Goal: Task Accomplishment & Management: Manage account settings

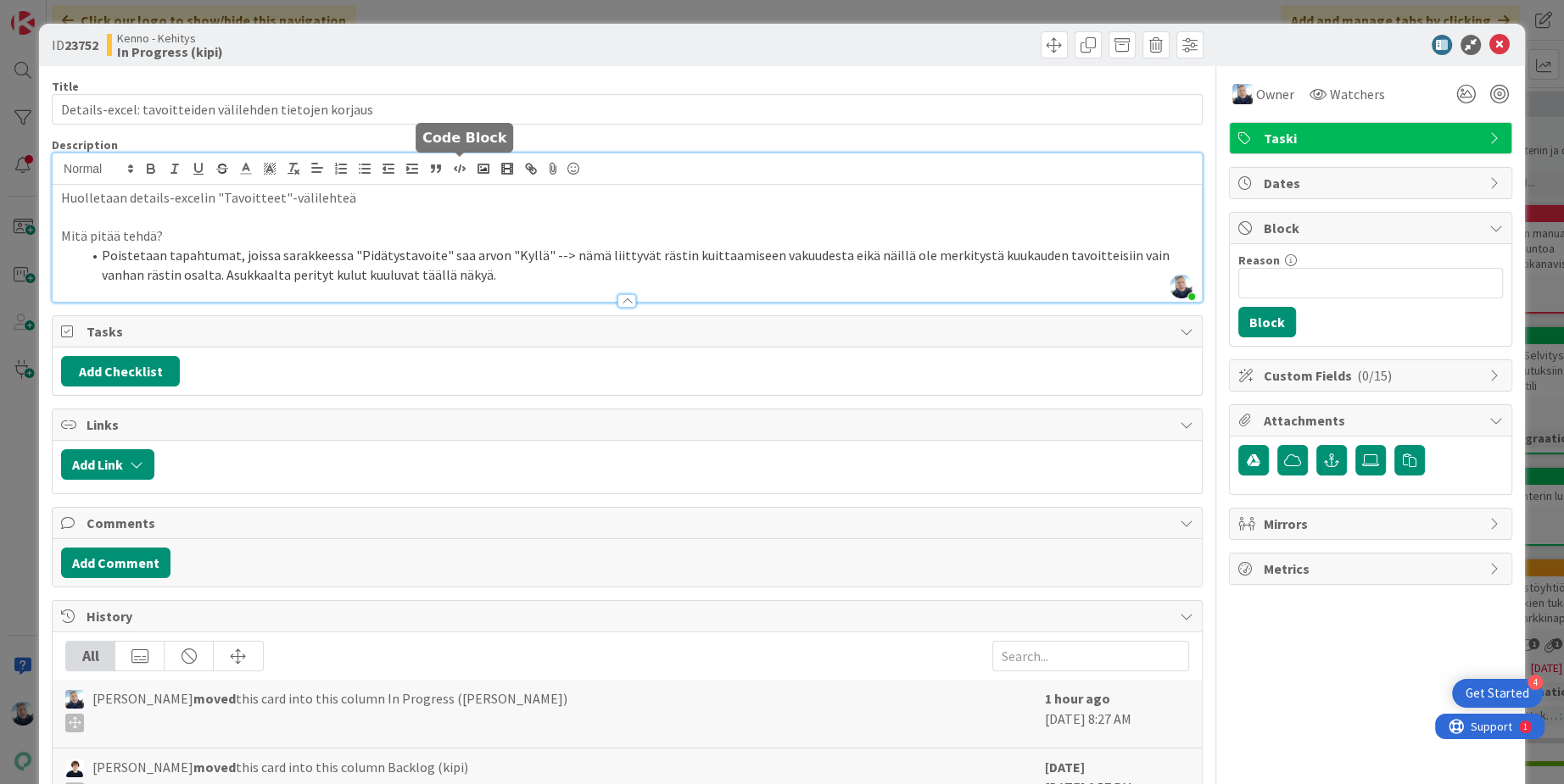
scroll to position [11588, 0]
click at [633, 299] on div at bounding box center [626, 301] width 19 height 13
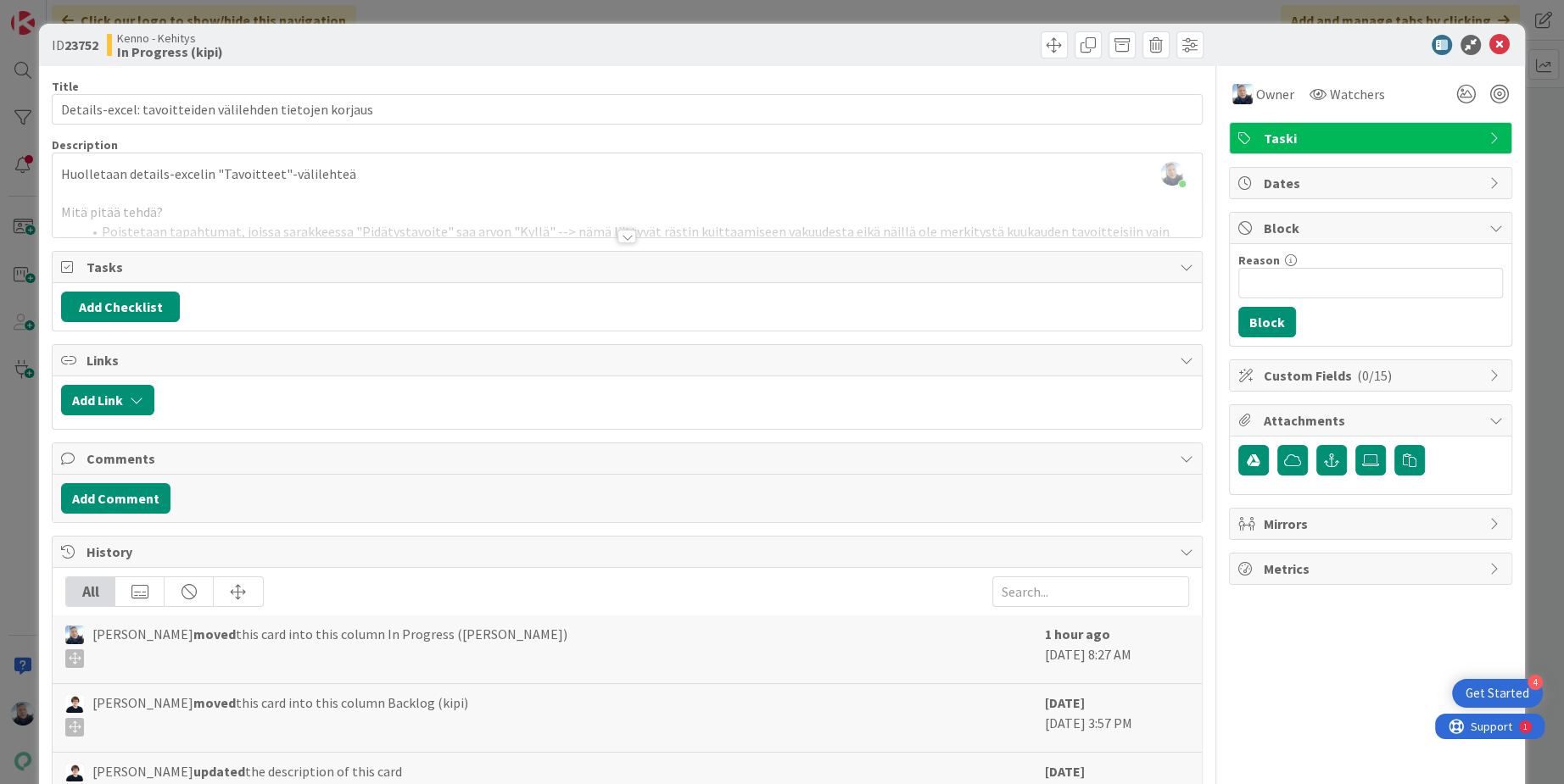
click at [623, 230] on div at bounding box center [626, 236] width 19 height 13
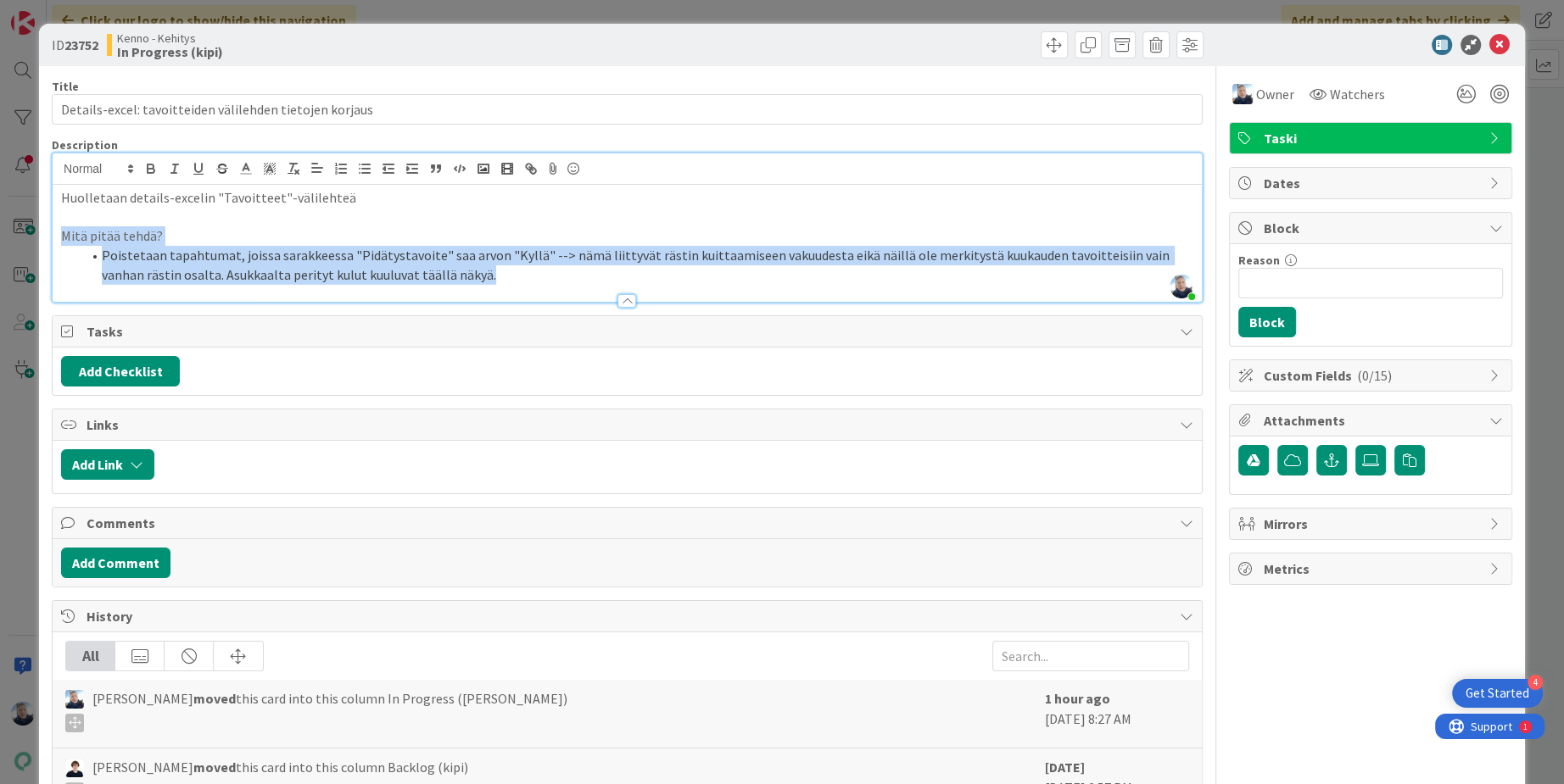
drag, startPoint x: 487, startPoint y: 273, endPoint x: 57, endPoint y: 234, distance: 431.8
click at [56, 234] on div "Huolletaan details-excelin "Tavoitteet"-välilehteä Mitä pitää tehdä? Poistetaan…" at bounding box center [627, 243] width 1149 height 117
click at [407, 278] on li "Poistetaan tapahtumat, joissa sarakkeessa "Pidätystavoite" saa arvon "Kyllä" --…" at bounding box center [637, 265] width 1111 height 38
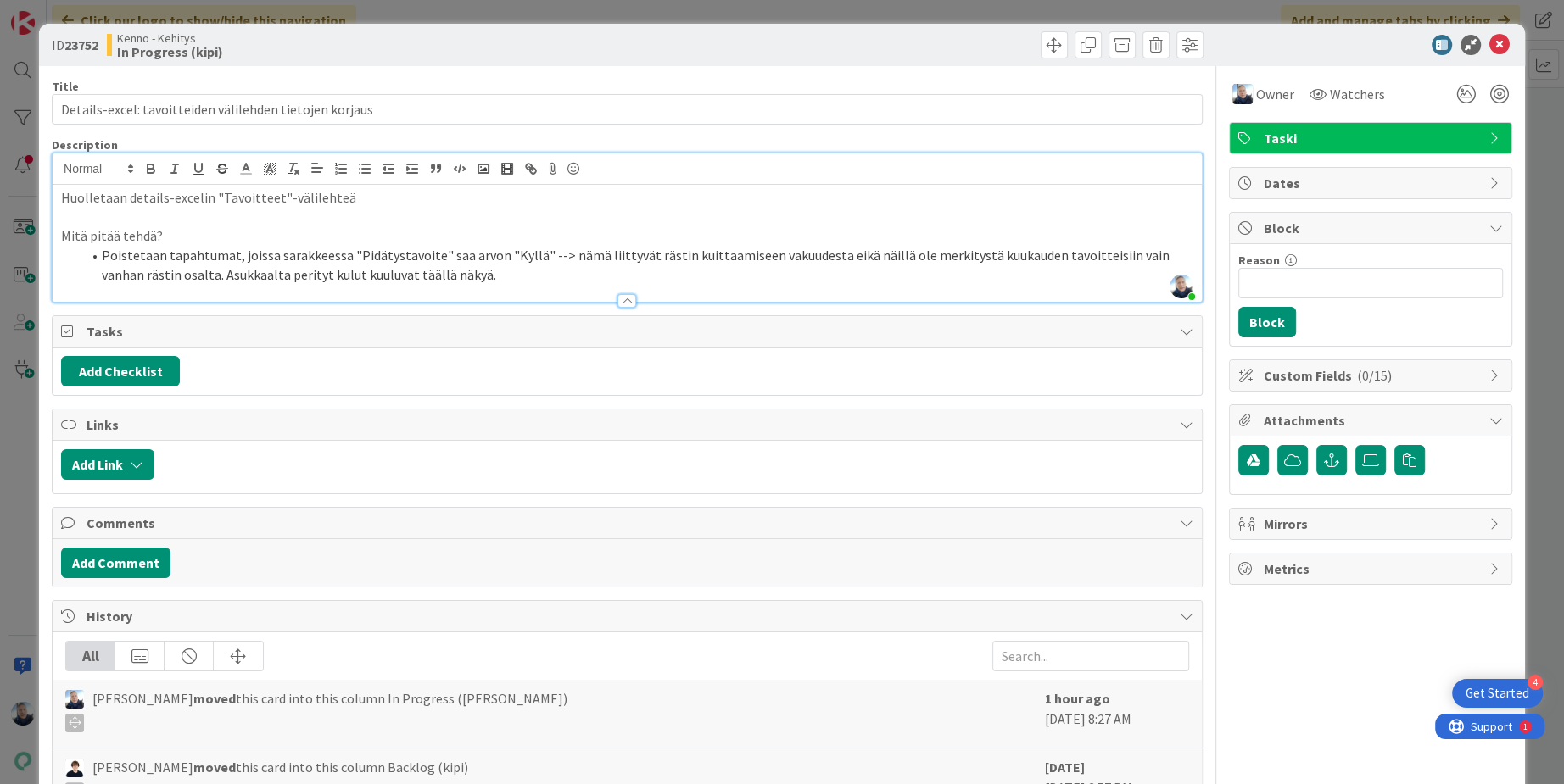
click at [402, 256] on li "Poistetaan tapahtumat, joissa sarakkeessa "Pidätystavoite" saa arvon "Kyllä" --…" at bounding box center [637, 265] width 1111 height 38
copy li "Pidätystavoite"
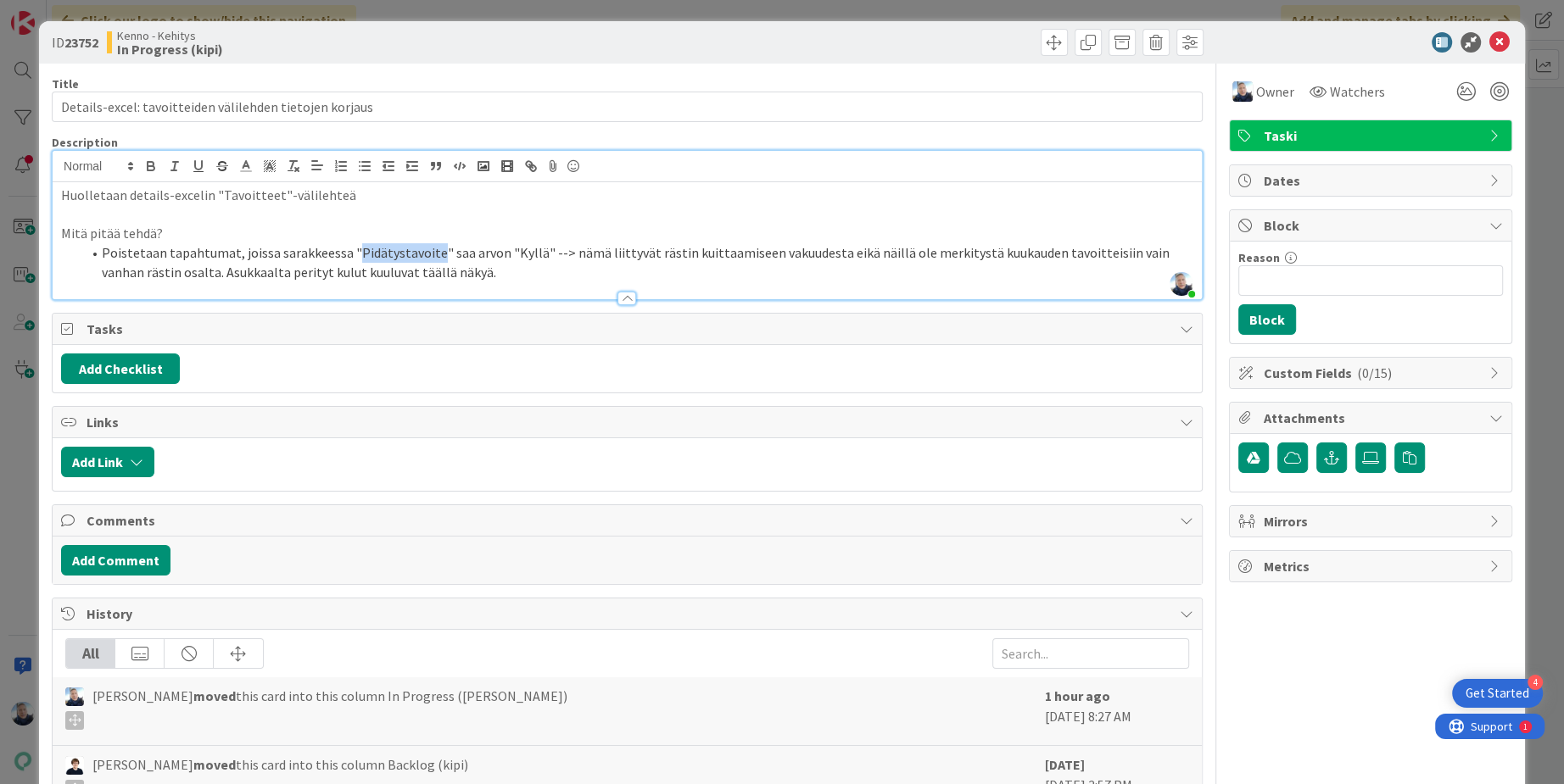
scroll to position [0, 0]
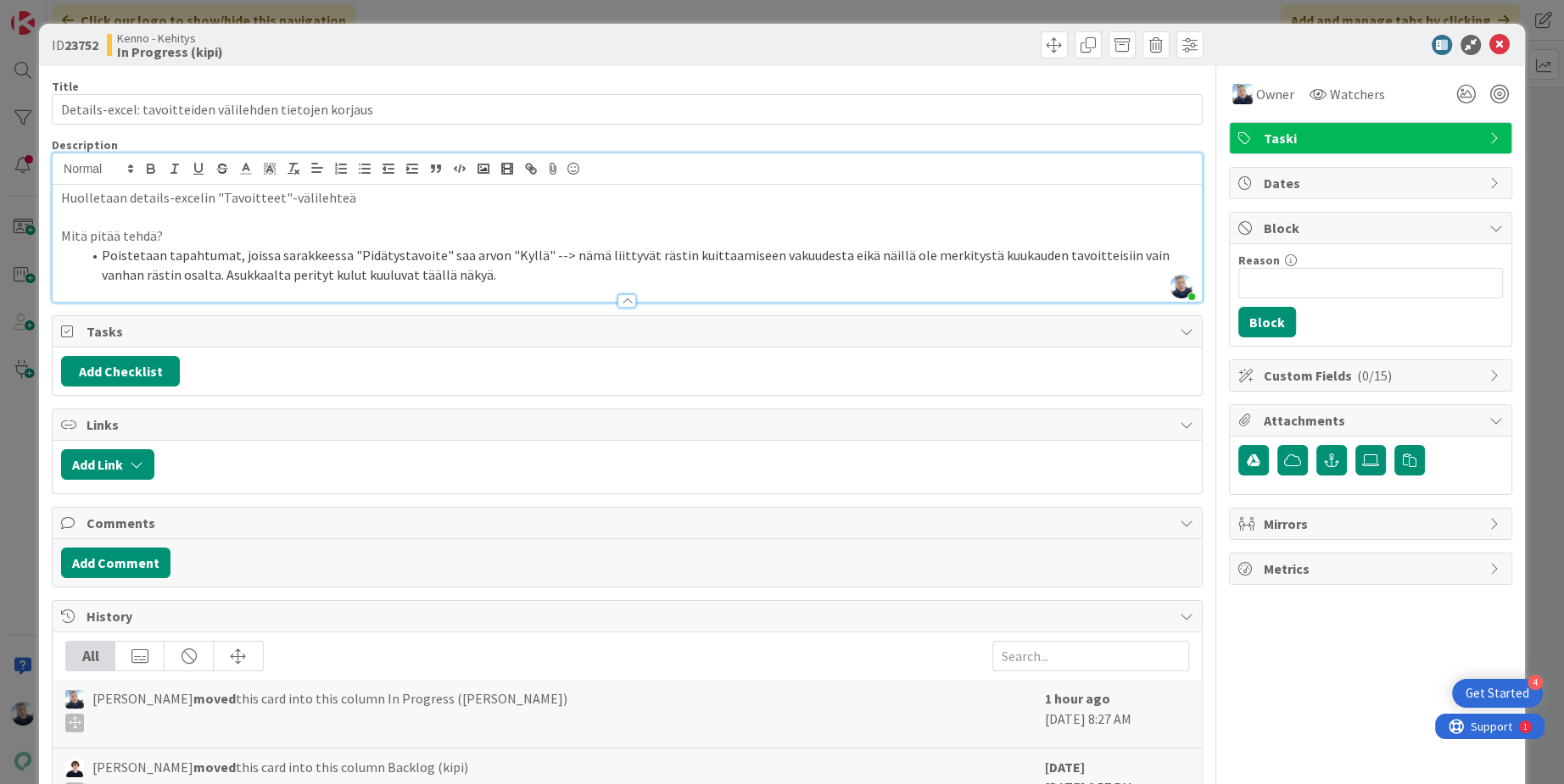
click at [474, 249] on li "Poistetaan tapahtumat, joissa sarakkeessa "Pidätystavoite" saa arvon "Kyllä" --…" at bounding box center [637, 265] width 1111 height 38
click at [406, 8] on div "ID 23752 Kenno - Kehitys In Progress (kipi) Title 55 / 128 Details-excel: tavoi…" at bounding box center [782, 392] width 1564 height 784
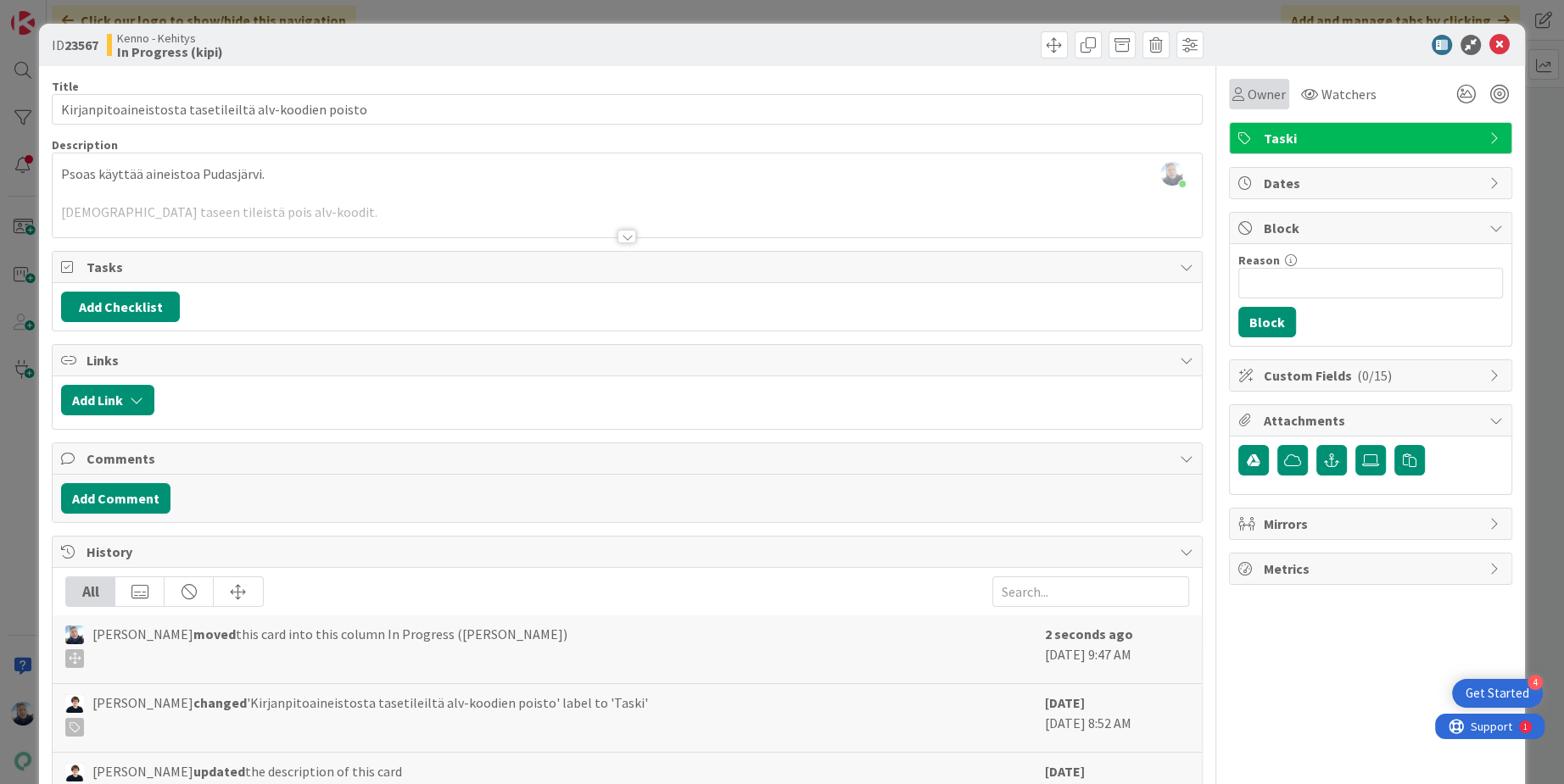
click at [1261, 93] on span "Owner" at bounding box center [1266, 93] width 38 height 20
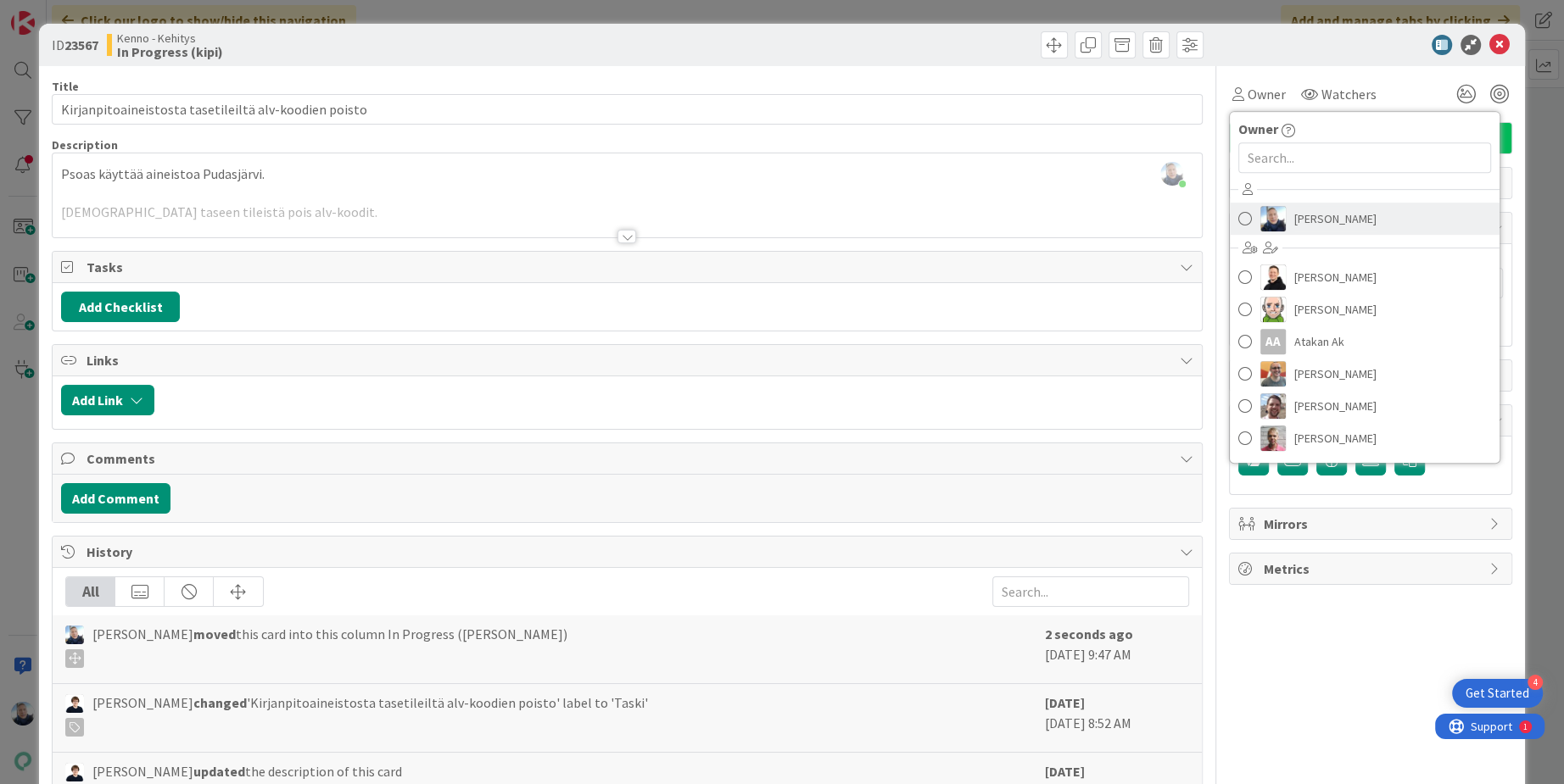
click at [1315, 230] on span "Jussi Jartamo" at bounding box center [1335, 219] width 82 height 26
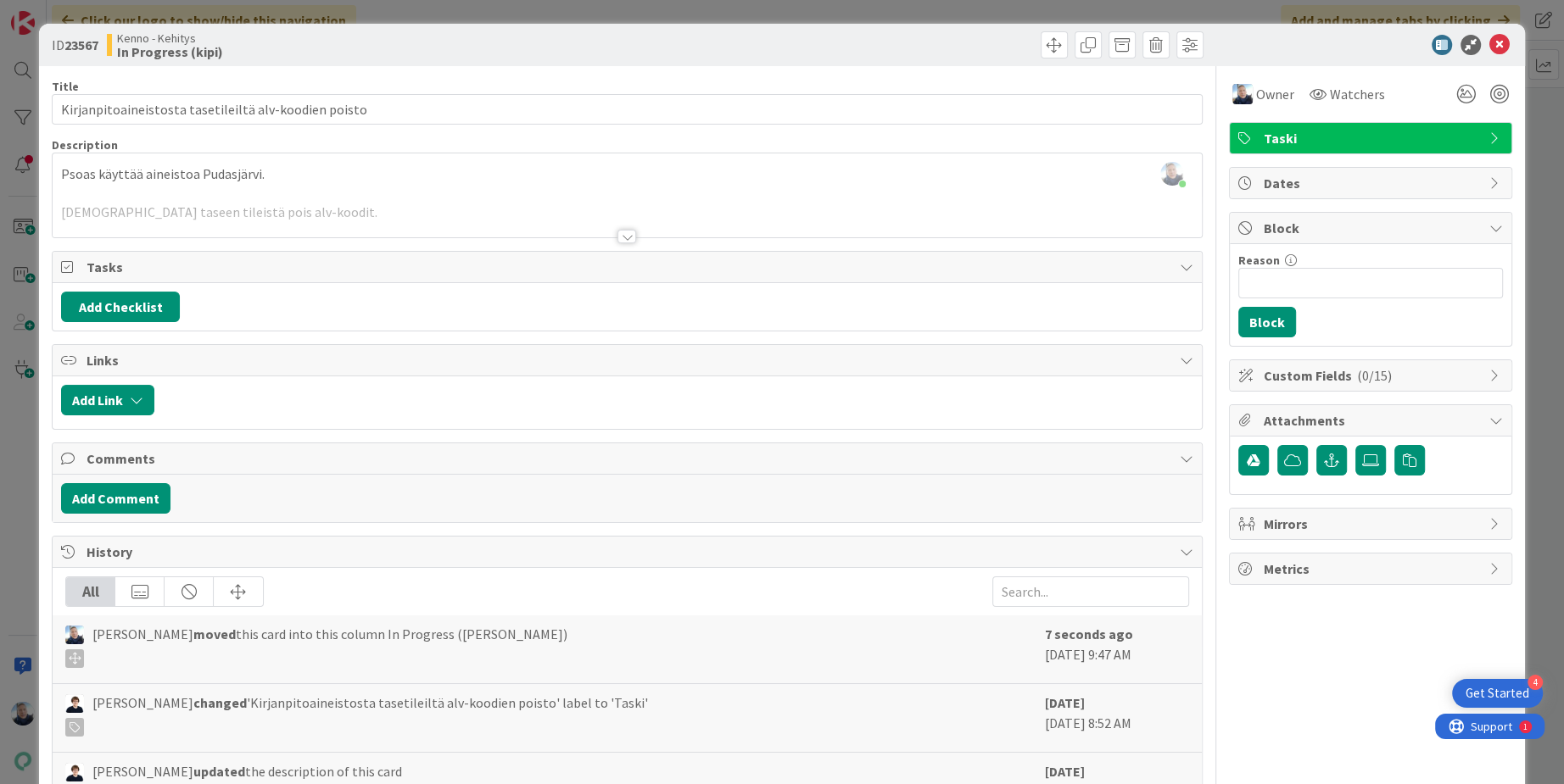
click at [627, 235] on div at bounding box center [626, 236] width 19 height 13
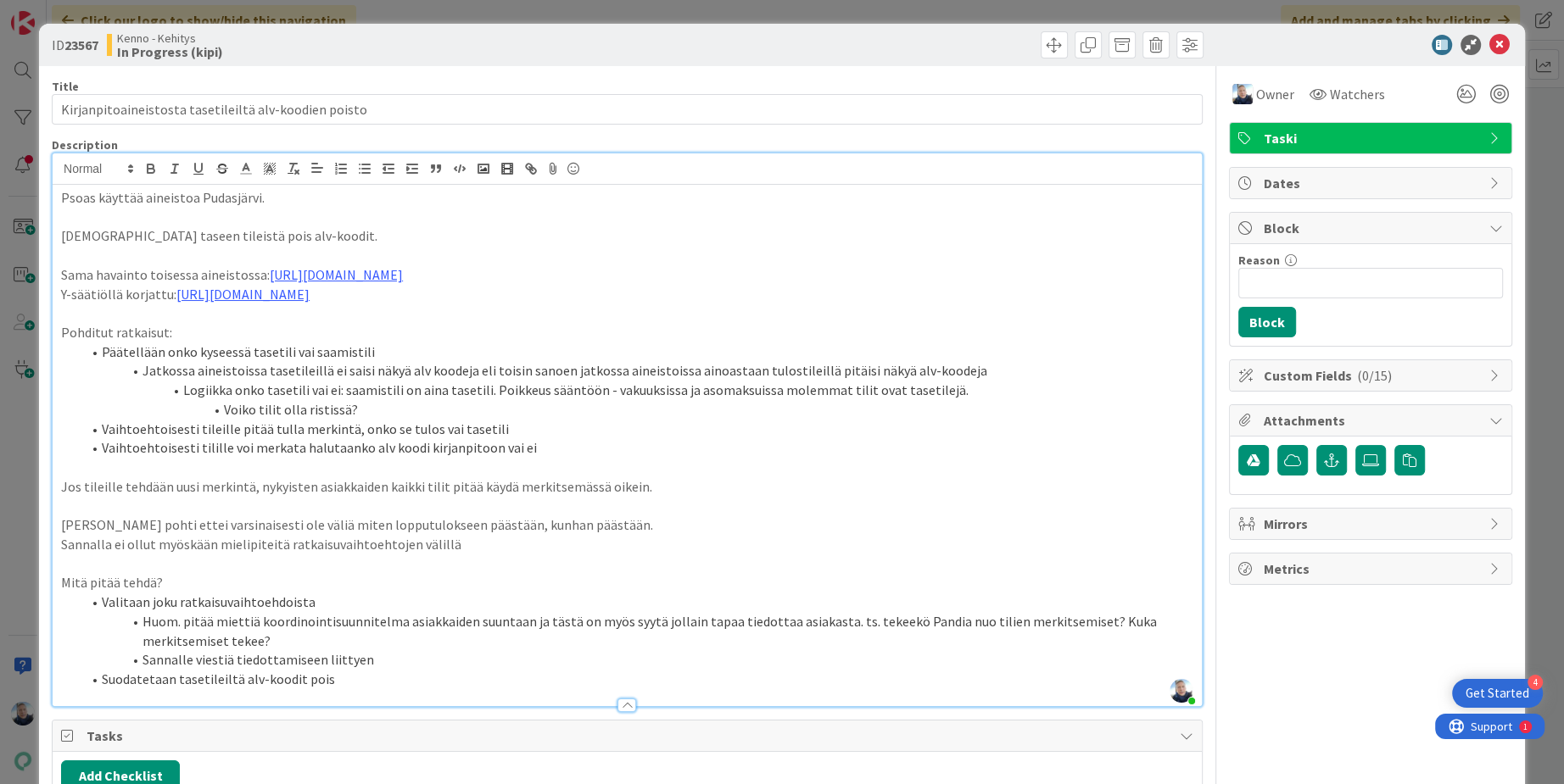
click at [393, 10] on div "ID 23567 Kenno - Kehitys In Progress (kipi) Title 53 / 128 Kirjanpitoaineistost…" at bounding box center [782, 392] width 1564 height 784
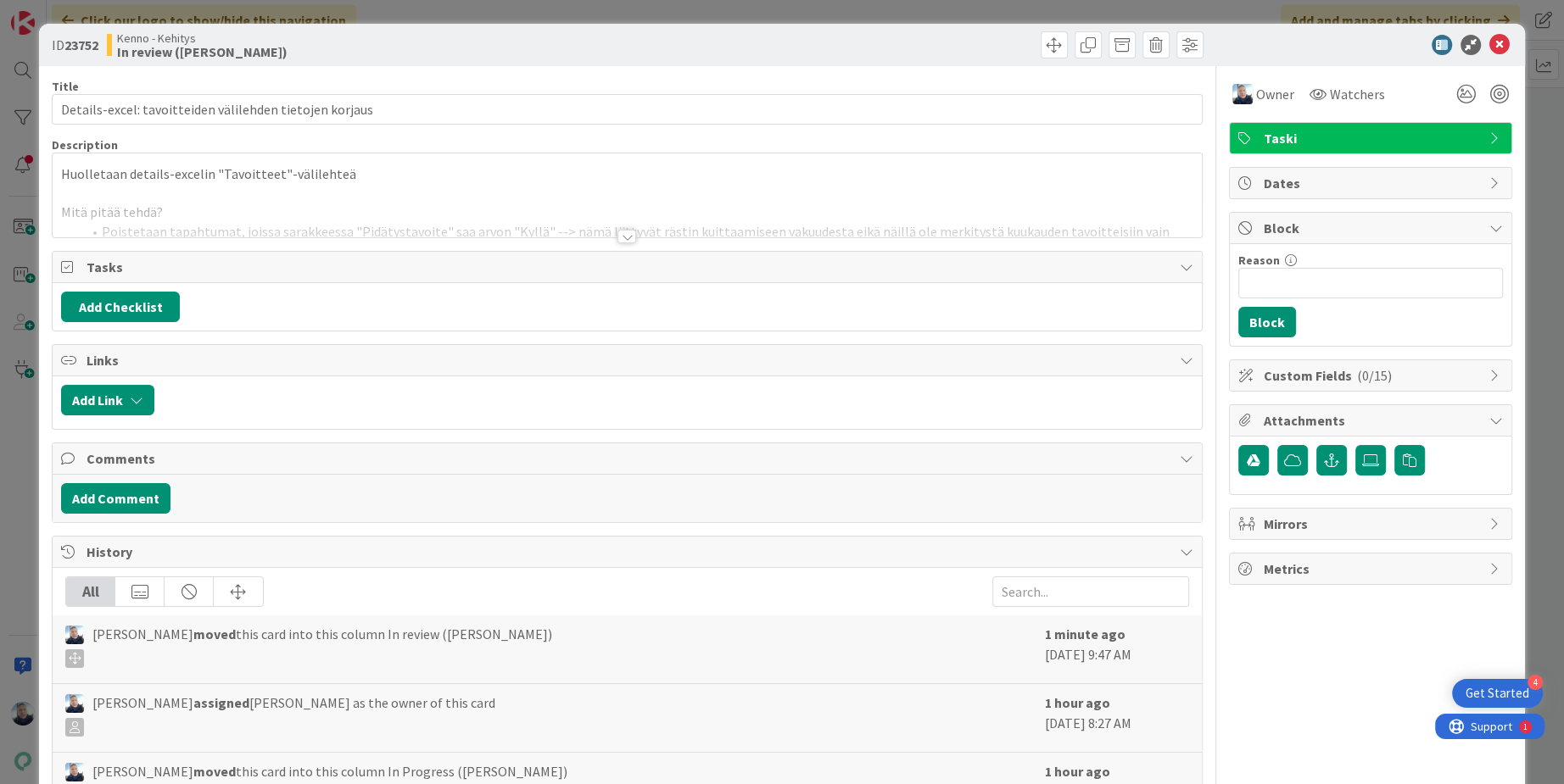
click at [629, 239] on div at bounding box center [626, 236] width 19 height 13
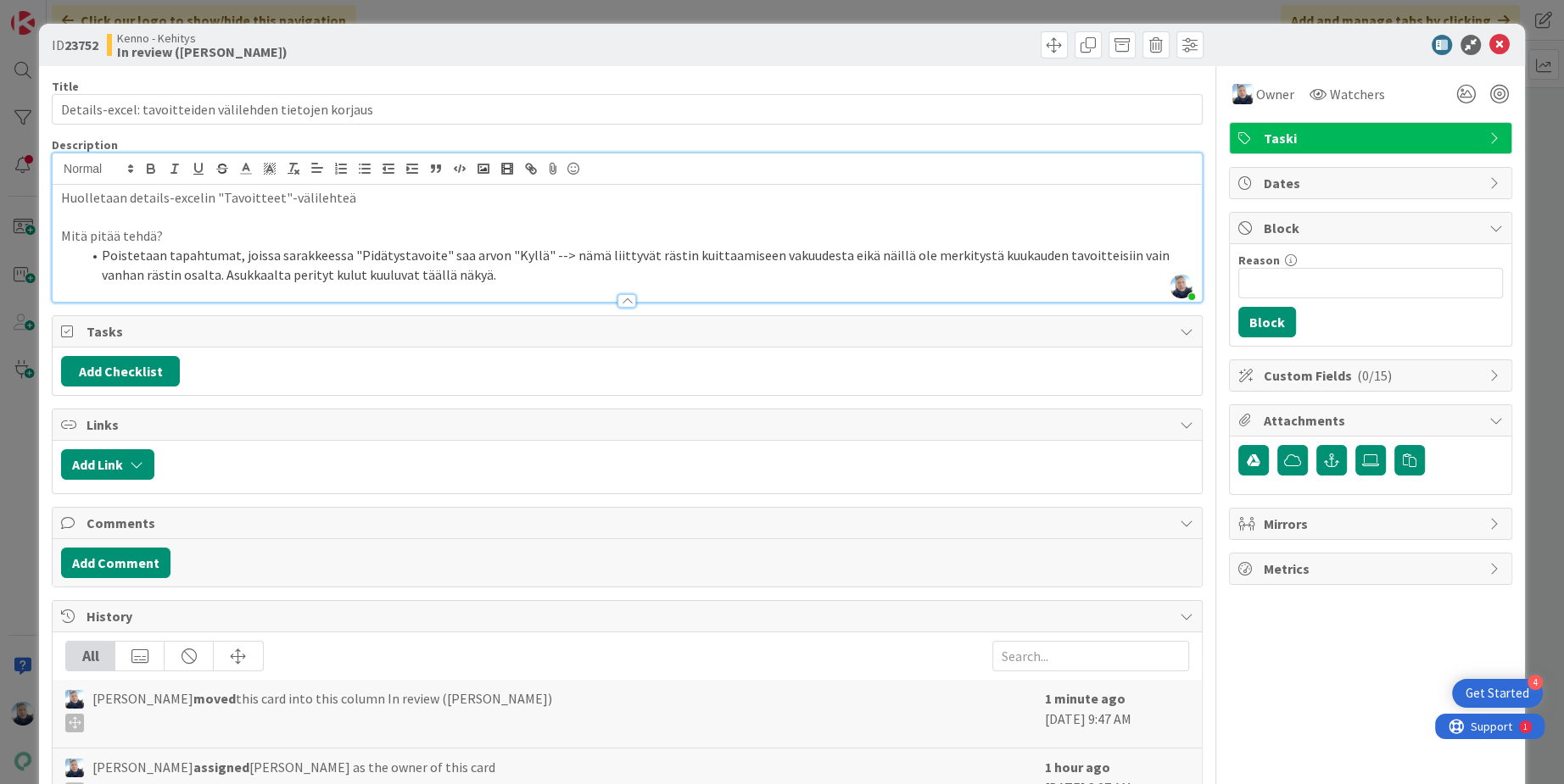
click at [333, 7] on div "ID 23752 Kenno - Kehitys In review (kipi) Title 55 / 128 Details-excel: tavoitt…" at bounding box center [782, 392] width 1564 height 784
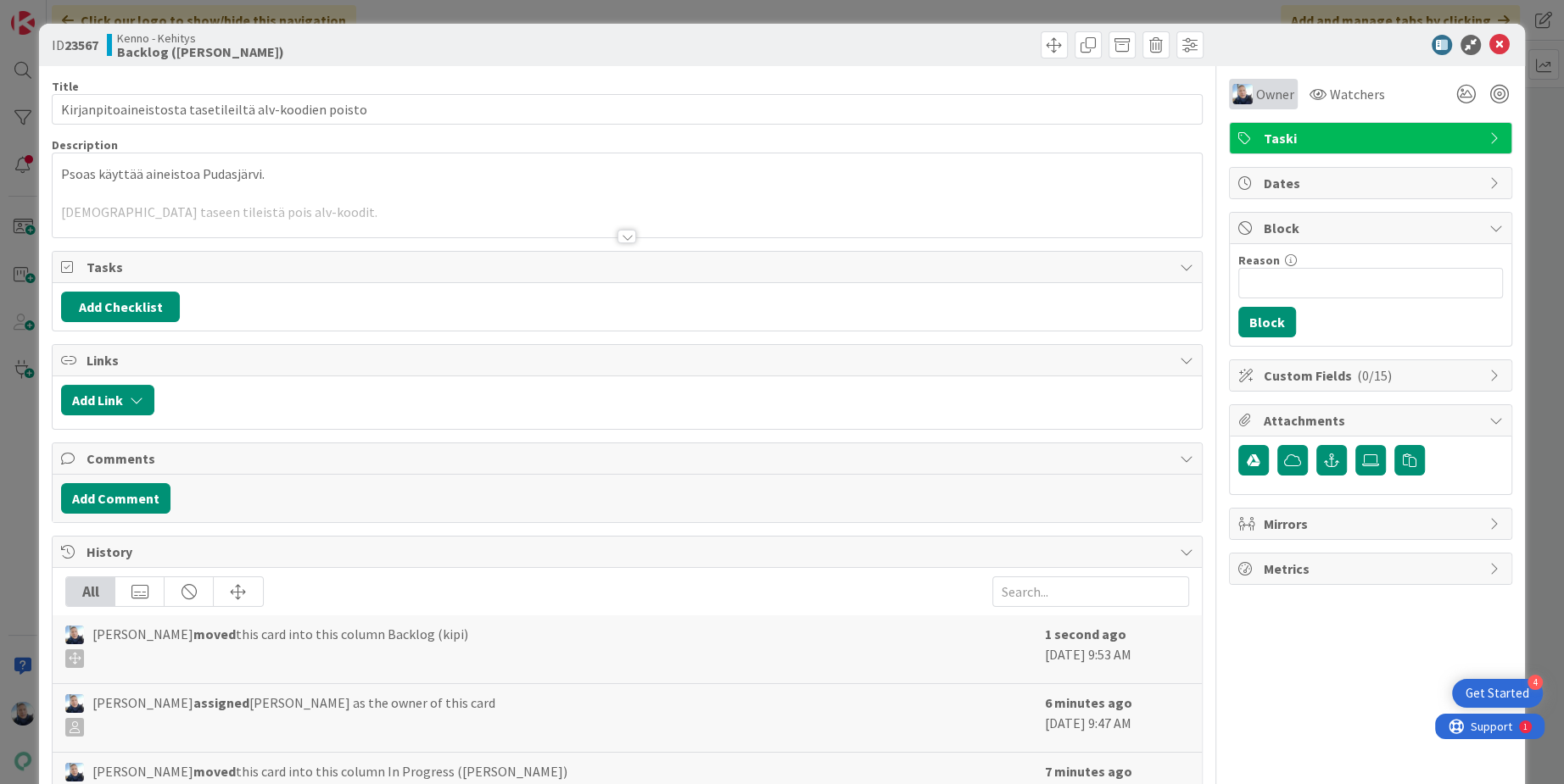
click at [1257, 93] on span "Owner" at bounding box center [1275, 93] width 38 height 20
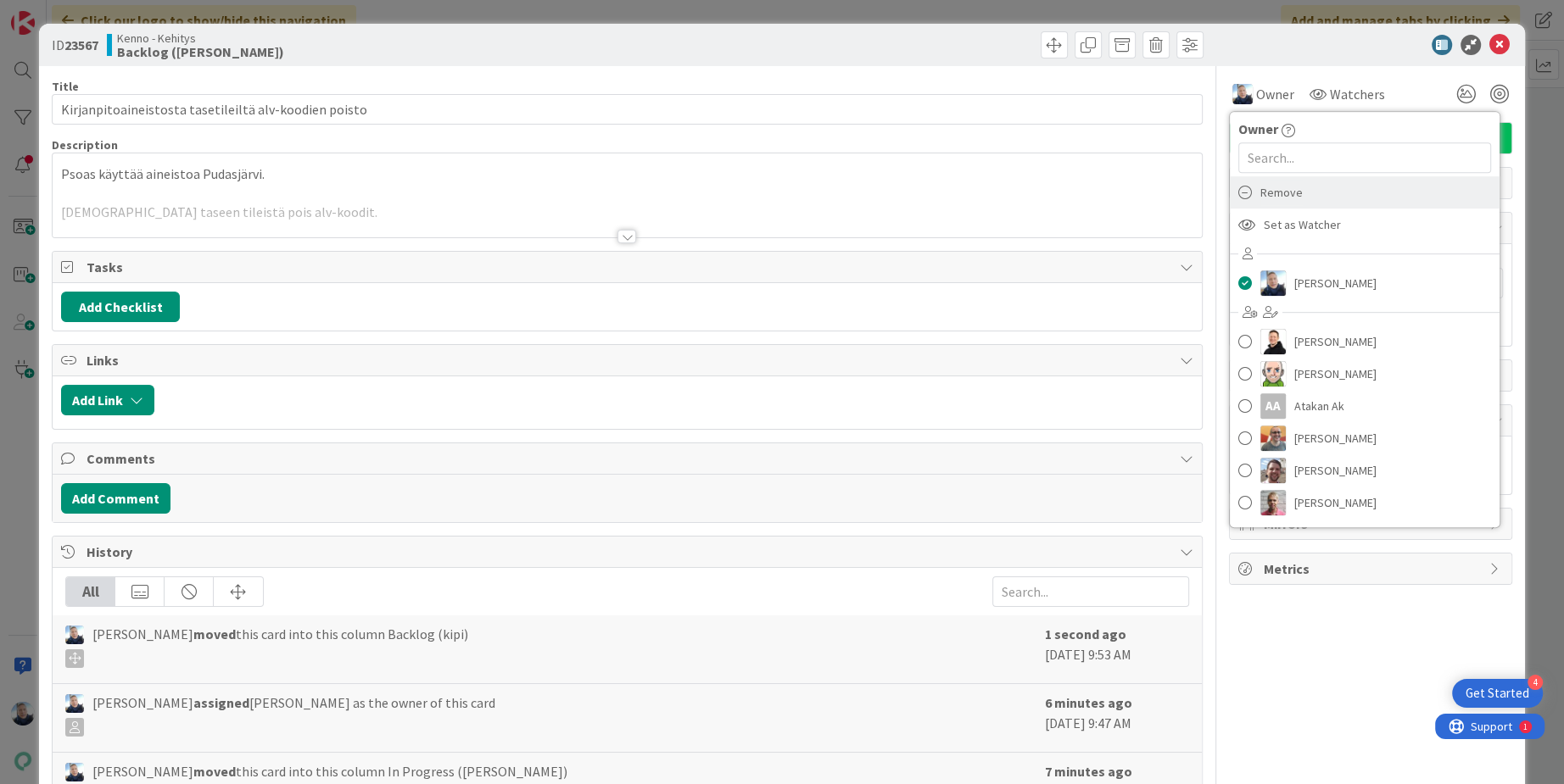
click at [1309, 197] on div "Remove" at bounding box center [1365, 192] width 270 height 33
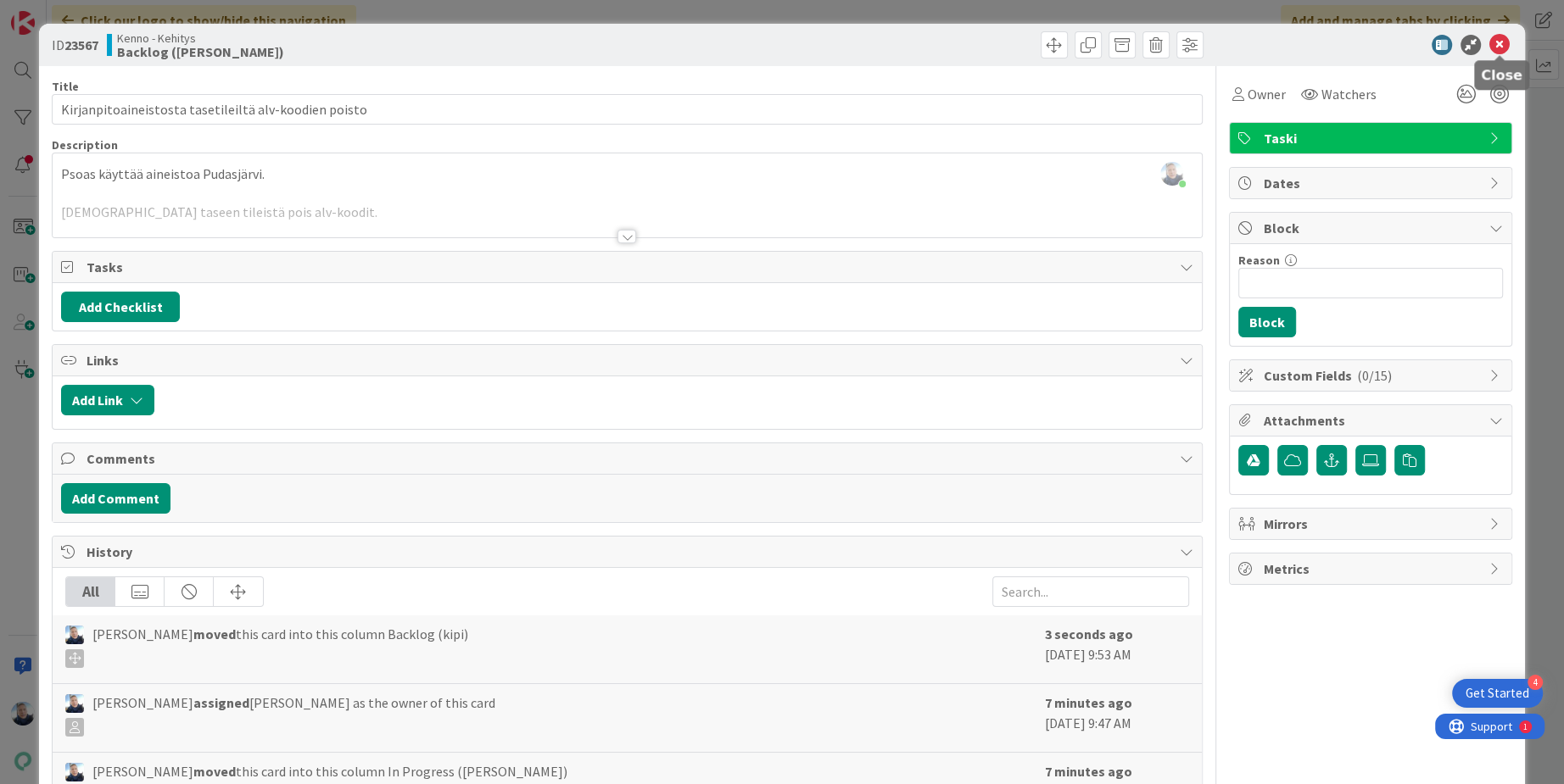
click at [1500, 36] on icon at bounding box center [1499, 44] width 20 height 20
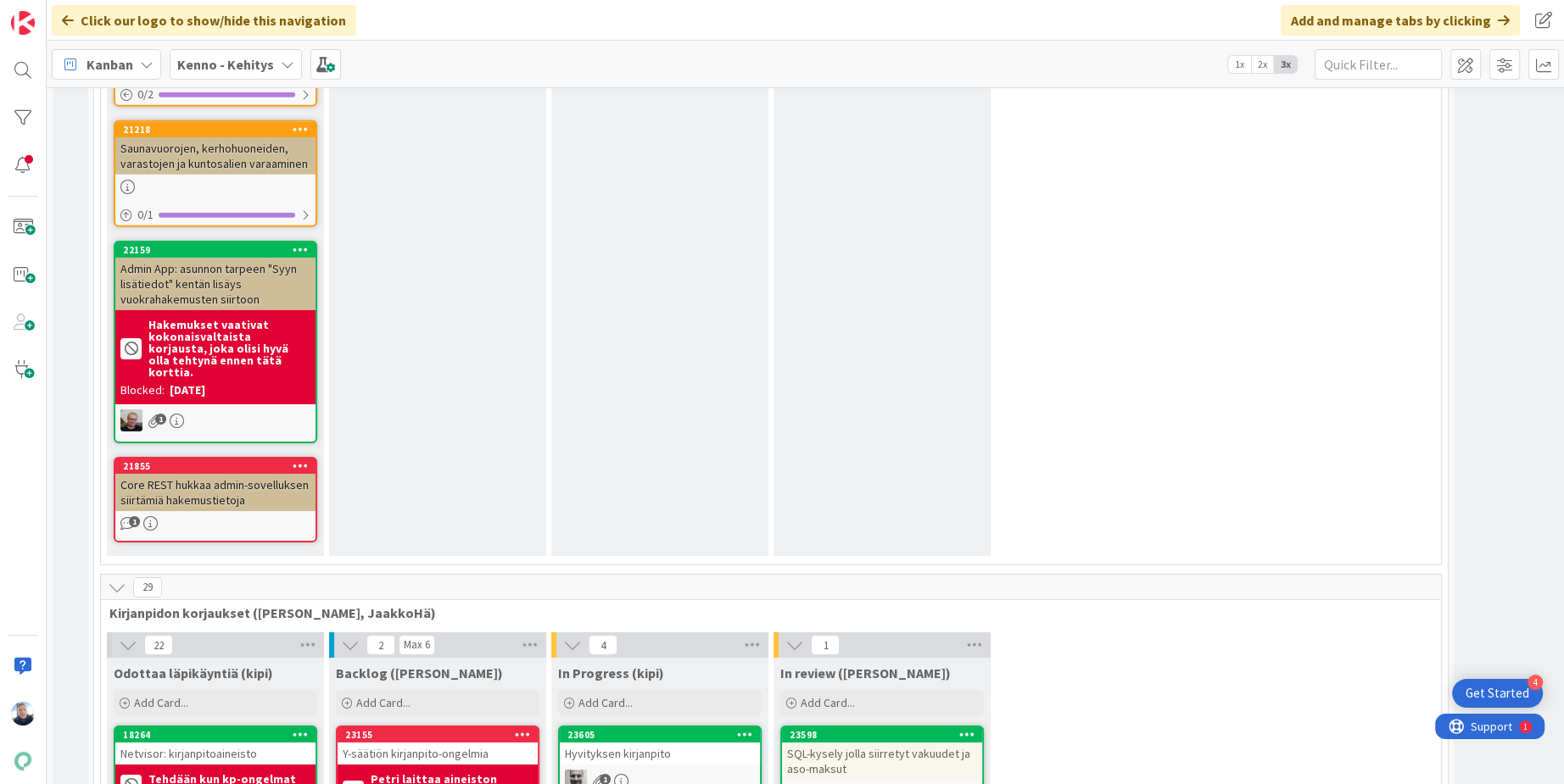
drag, startPoint x: 868, startPoint y: 398, endPoint x: 325, endPoint y: 2, distance: 672.1
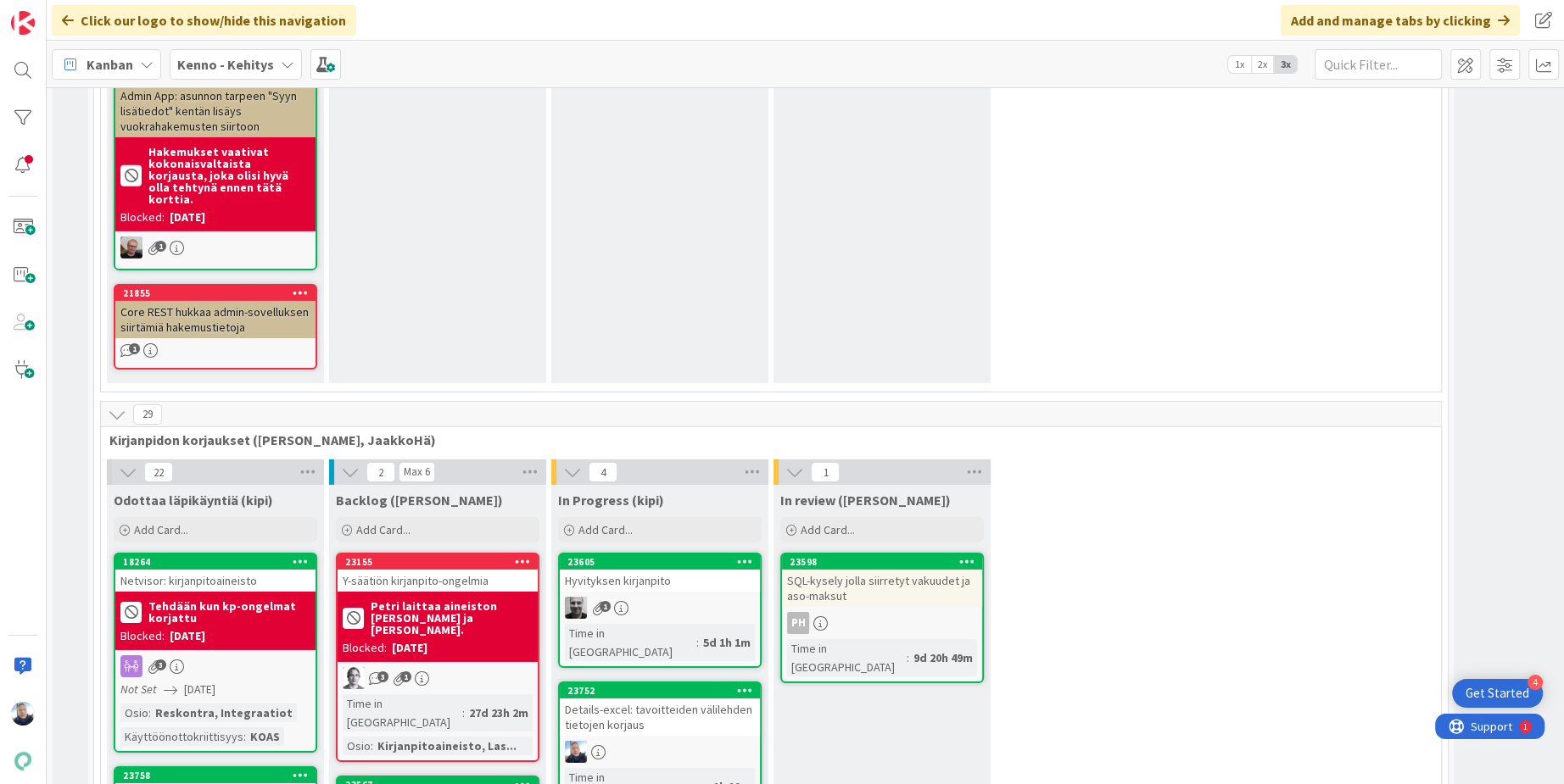
scroll to position [11473, 0]
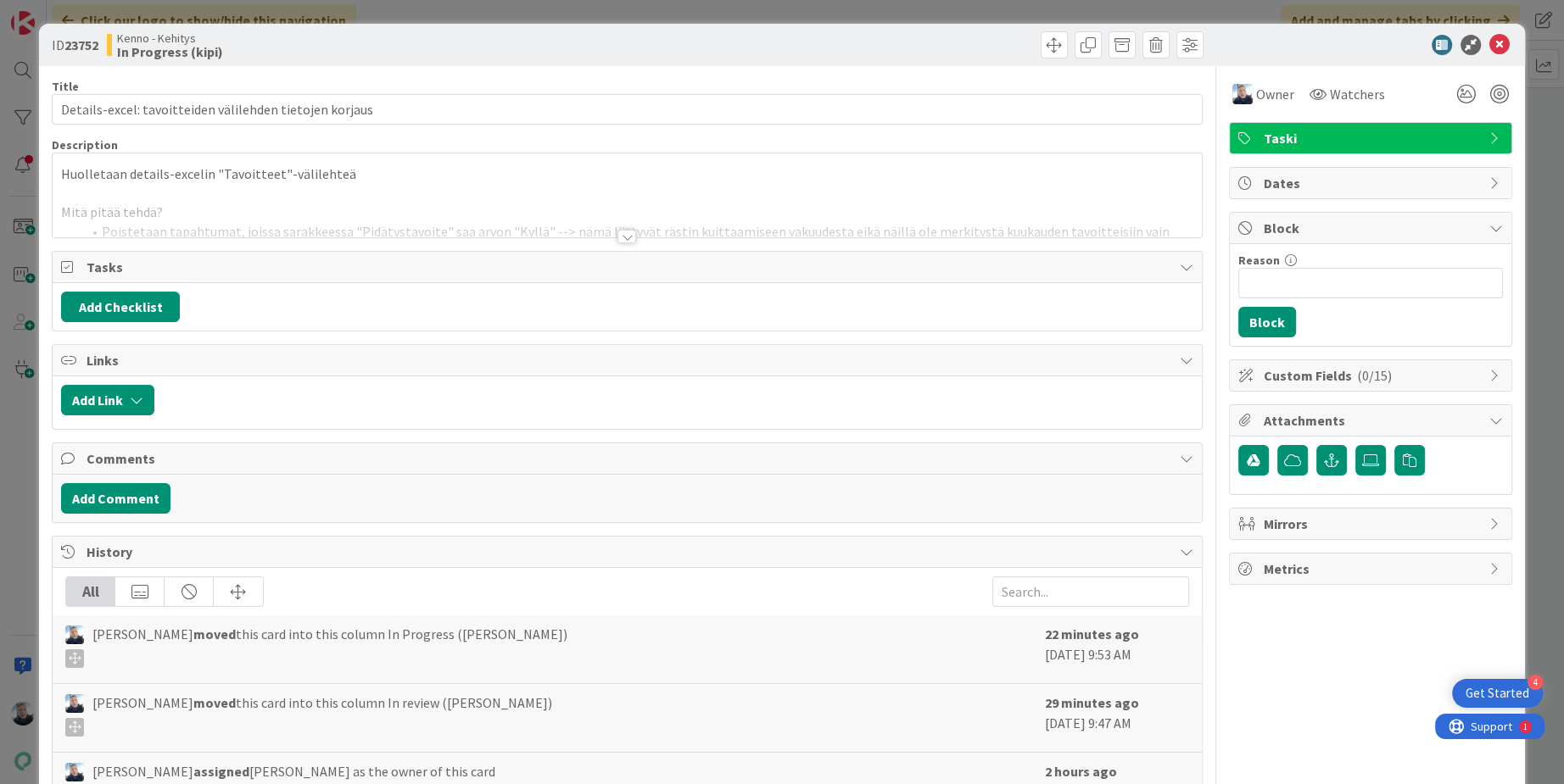
click at [625, 232] on div at bounding box center [626, 236] width 19 height 13
